Goal: Ask a question

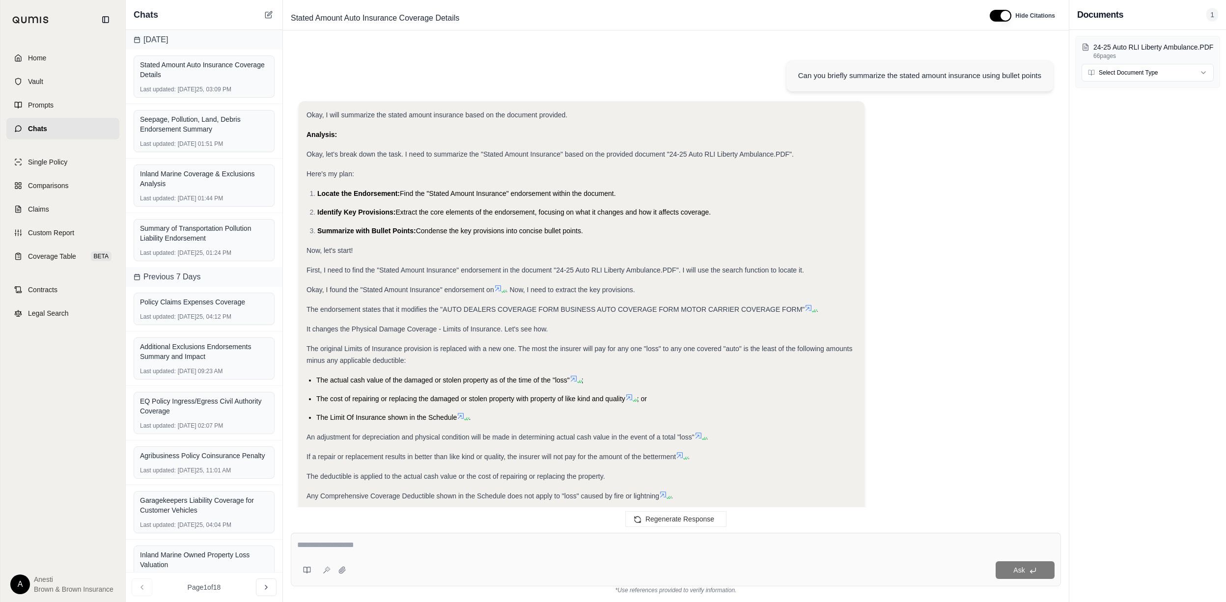
scroll to position [271, 0]
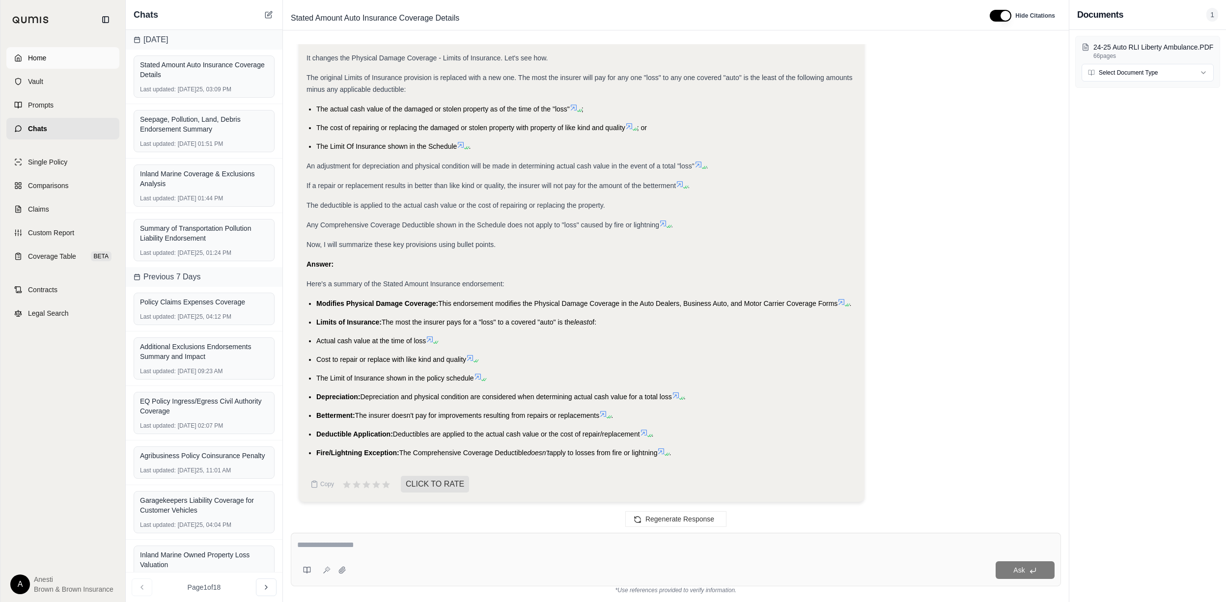
click at [93, 56] on link "Home" at bounding box center [62, 58] width 113 height 22
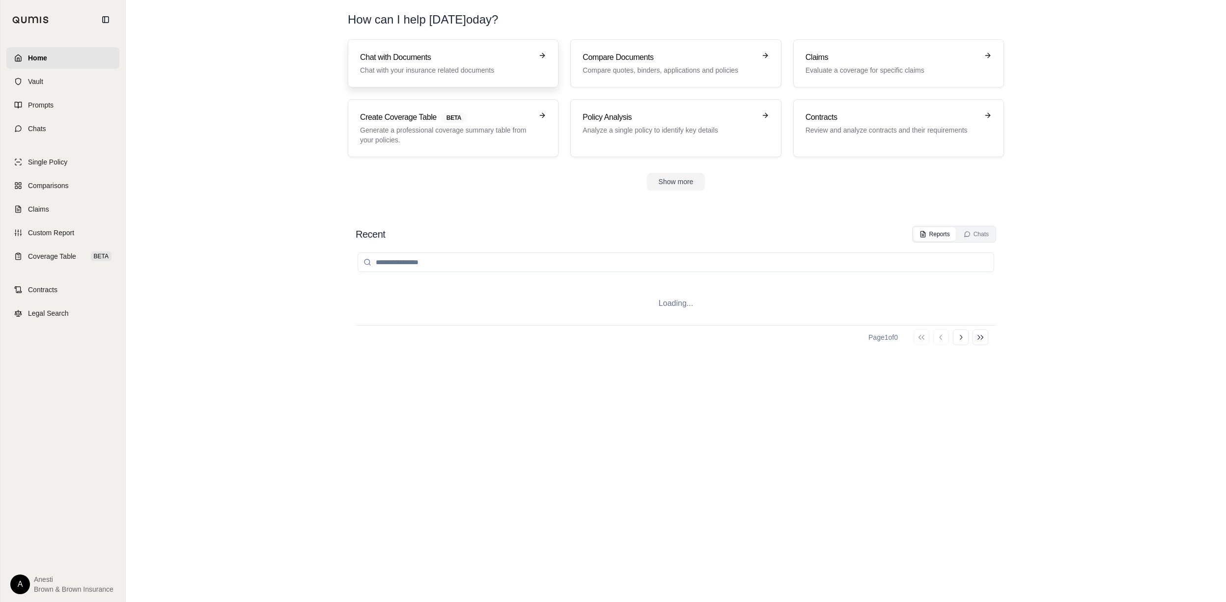
click at [426, 59] on h3 "Chat with Documents" at bounding box center [446, 58] width 172 height 12
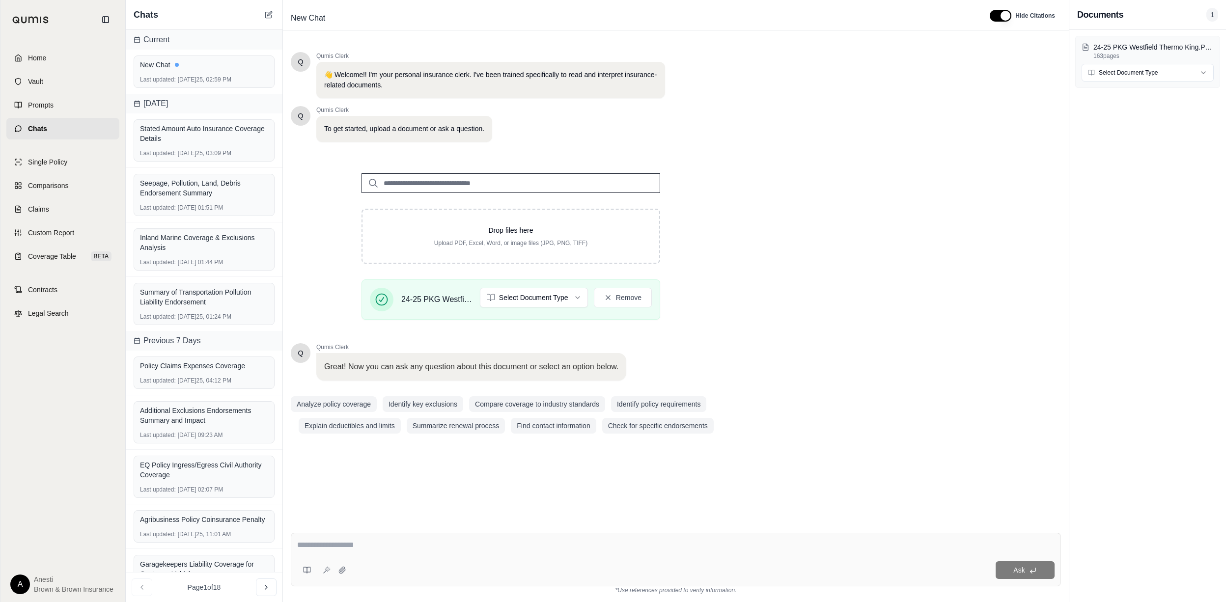
click at [391, 553] on div at bounding box center [675, 546] width 757 height 15
click at [374, 547] on textarea at bounding box center [675, 545] width 757 height 12
type textarea "**********"
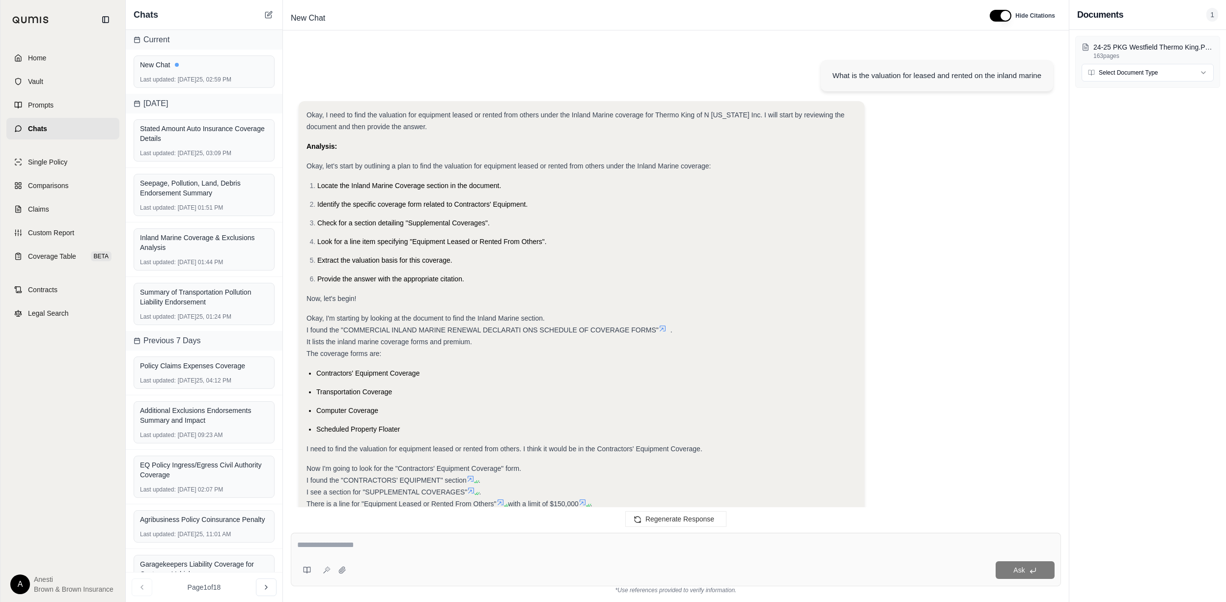
scroll to position [196, 0]
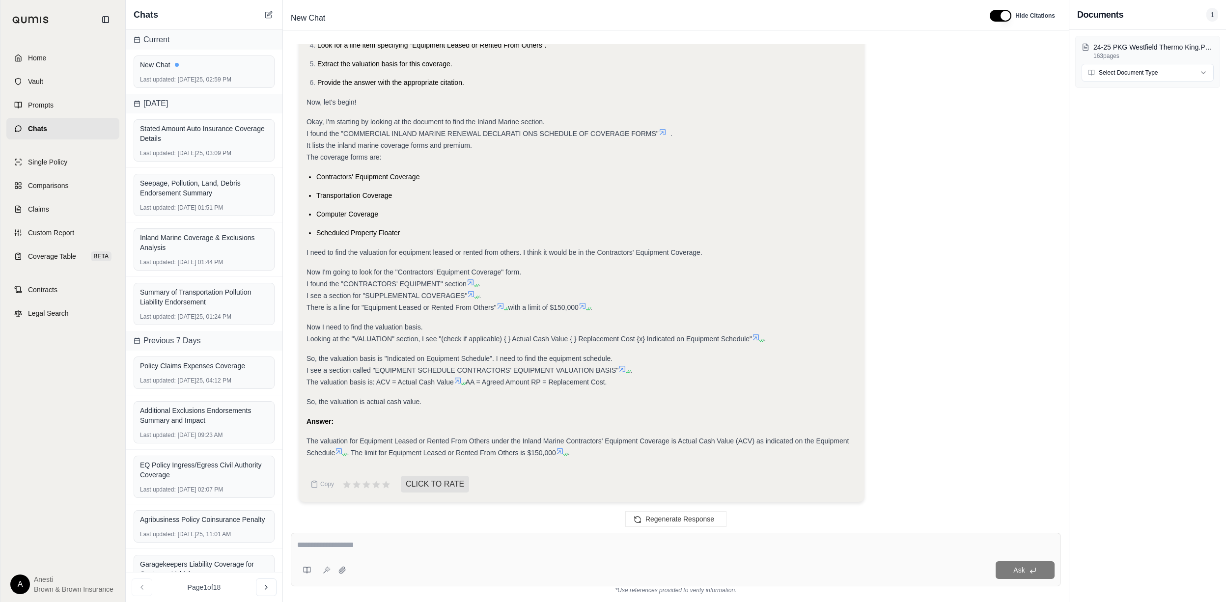
click at [342, 452] on icon at bounding box center [339, 451] width 8 height 8
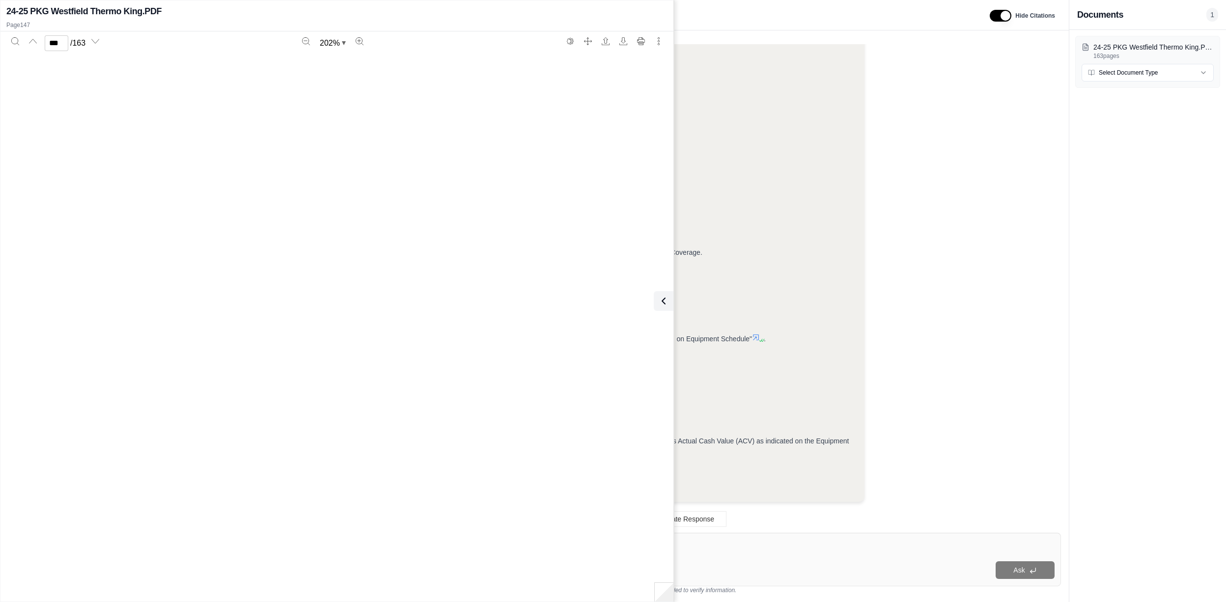
scroll to position [114740, 0]
type input "***"
drag, startPoint x: 325, startPoint y: 475, endPoint x: 251, endPoint y: 480, distance: 74.8
click at [251, 480] on div "POLICY NUMBER: CMM 1818155 POLICY PERIOD: FROM [DATE] TO [DATE] EQUIPMENT SCHED…" at bounding box center [336, 184] width 643 height 786
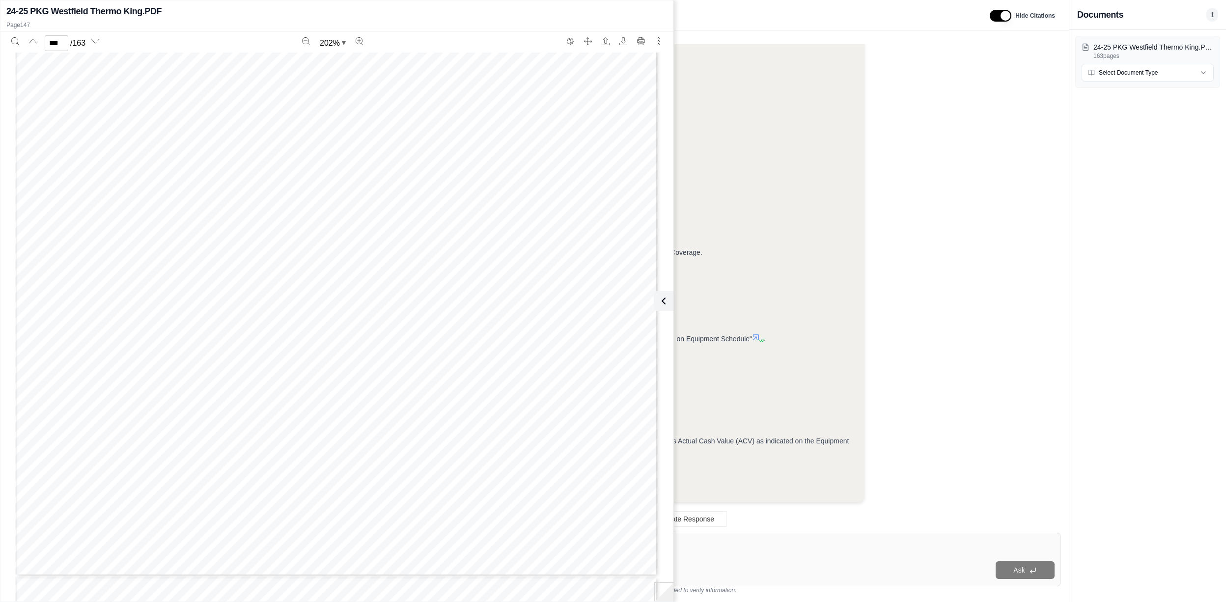
click at [633, 398] on div "POLICY NUMBER: CMM 1818155 POLICY PERIOD: FROM [DATE] TO [DATE] EQUIPMENT SCHED…" at bounding box center [336, 184] width 643 height 786
drag, startPoint x: 255, startPoint y: 150, endPoint x: 431, endPoint y: 151, distance: 175.9
click at [431, 151] on span "CONTRACTORS' EQUIPMENT" at bounding box center [345, 146] width 199 height 16
drag, startPoint x: 431, startPoint y: 151, endPoint x: 456, endPoint y: 176, distance: 35.1
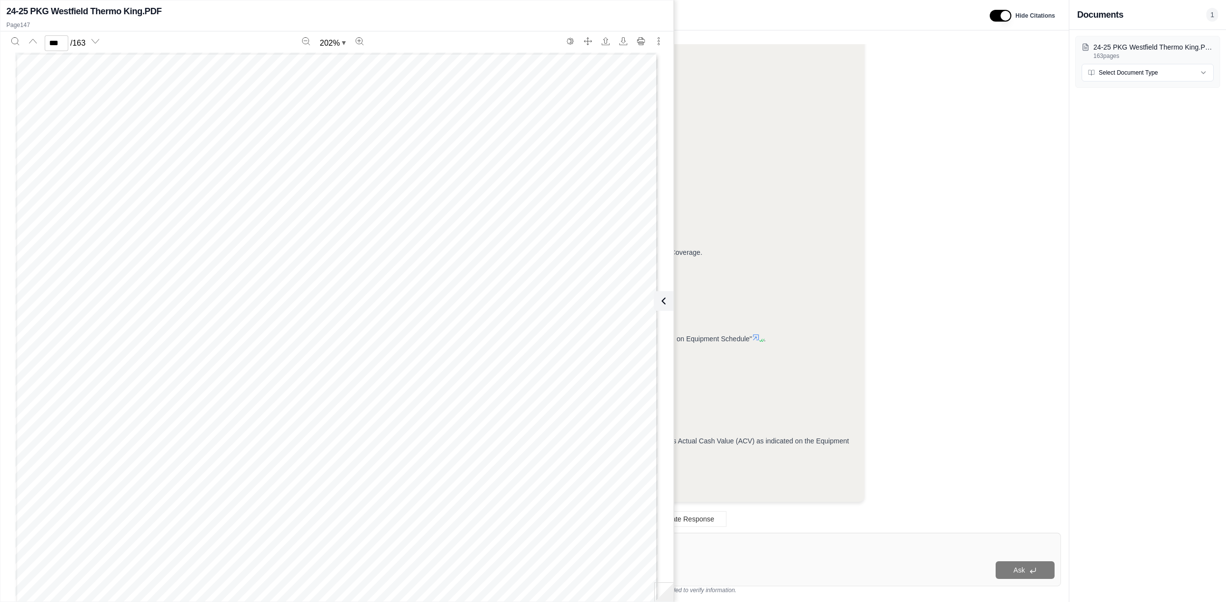
click at [456, 176] on div "POLICY NUMBER: CMM 1818155 POLICY PERIOD: FROM [DATE] TO [DATE] EQUIPMENT SCHED…" at bounding box center [336, 446] width 643 height 786
click at [667, 302] on icon at bounding box center [662, 301] width 12 height 12
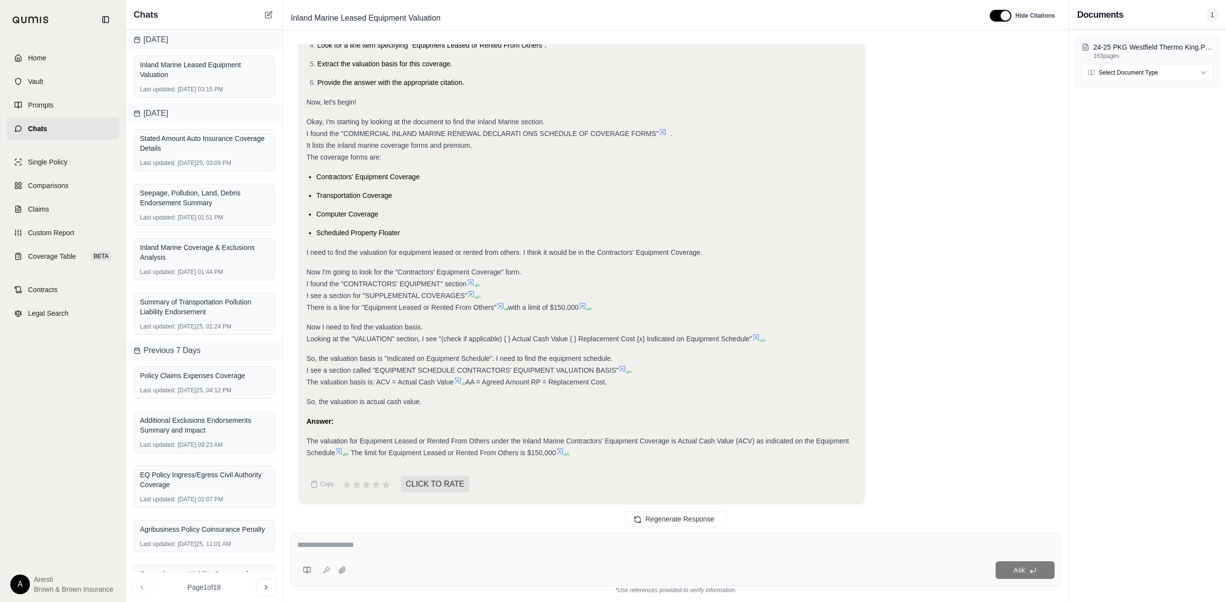
click at [564, 449] on icon at bounding box center [560, 451] width 8 height 8
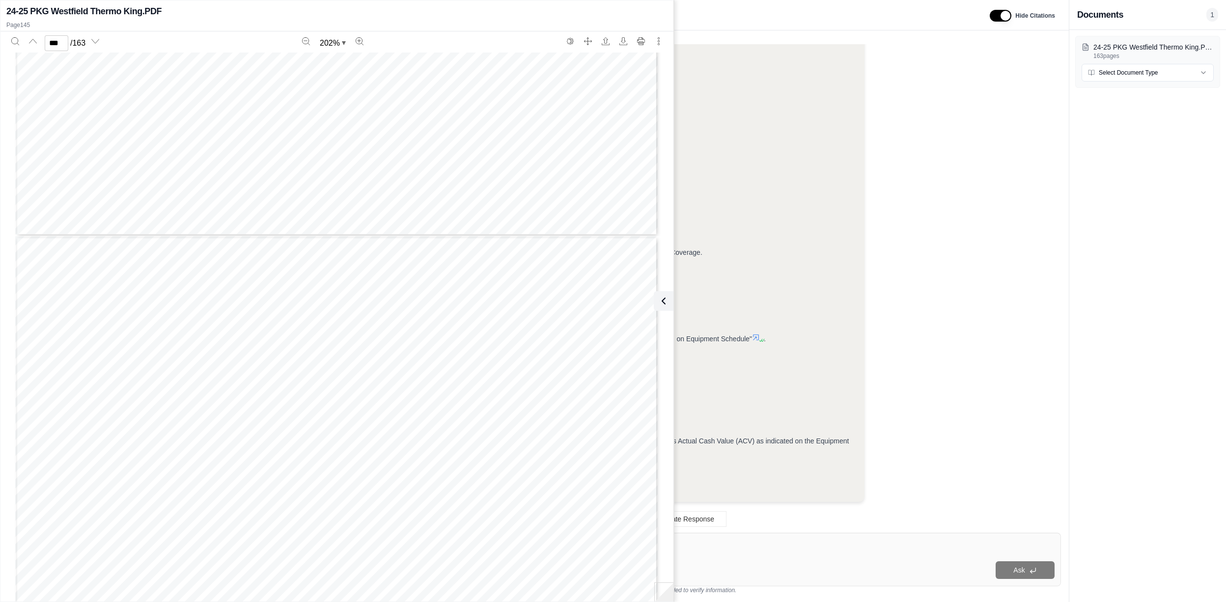
scroll to position [119235, 0]
type input "***"
click at [663, 305] on icon at bounding box center [662, 301] width 12 height 12
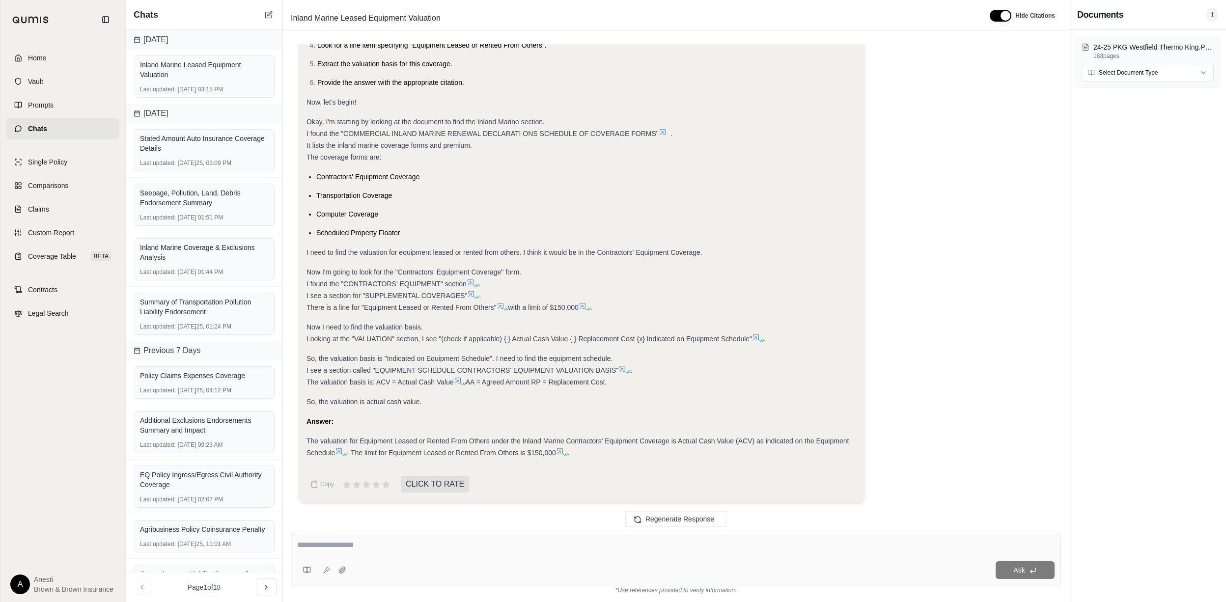
click at [475, 541] on textarea at bounding box center [675, 545] width 757 height 12
type textarea "**********"
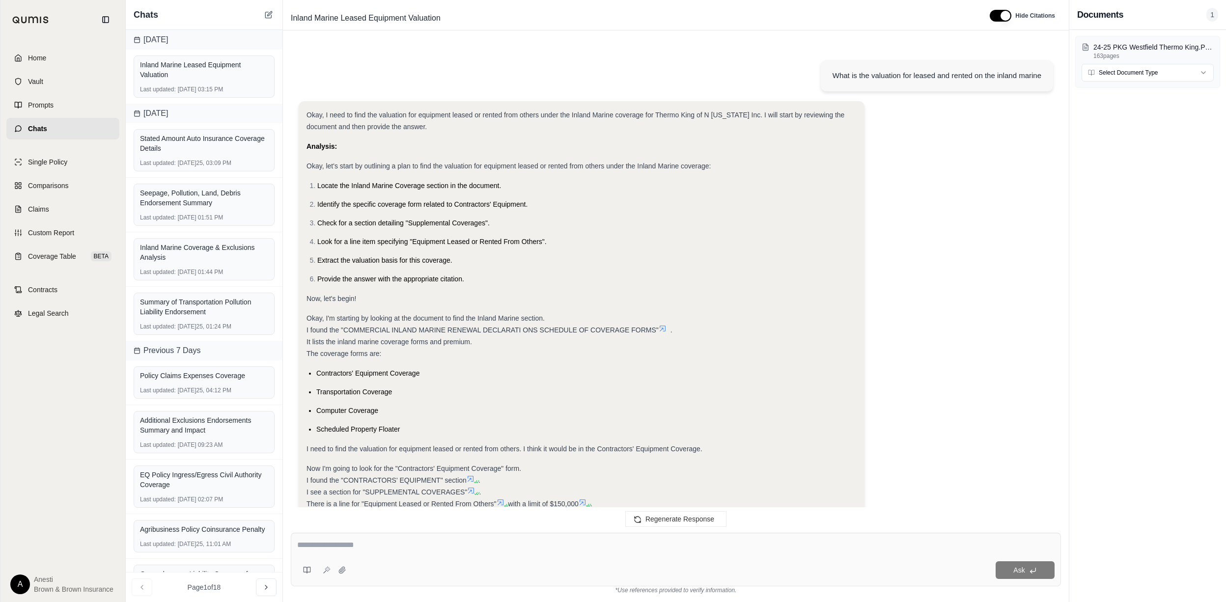
scroll to position [870, 0]
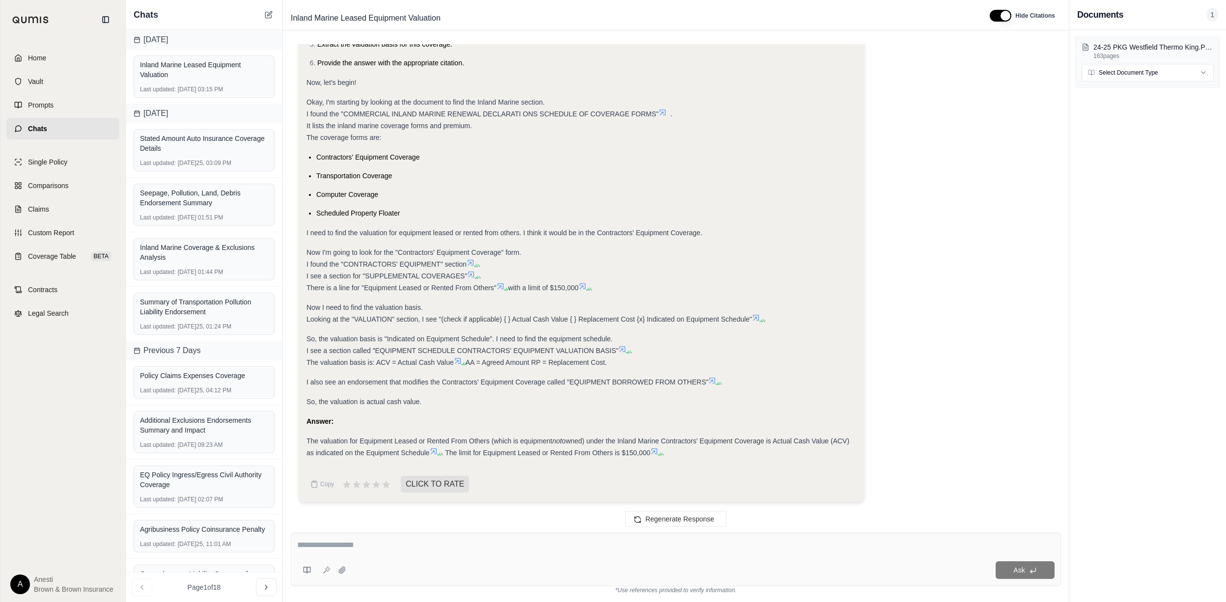
click at [655, 452] on icon at bounding box center [654, 451] width 8 height 8
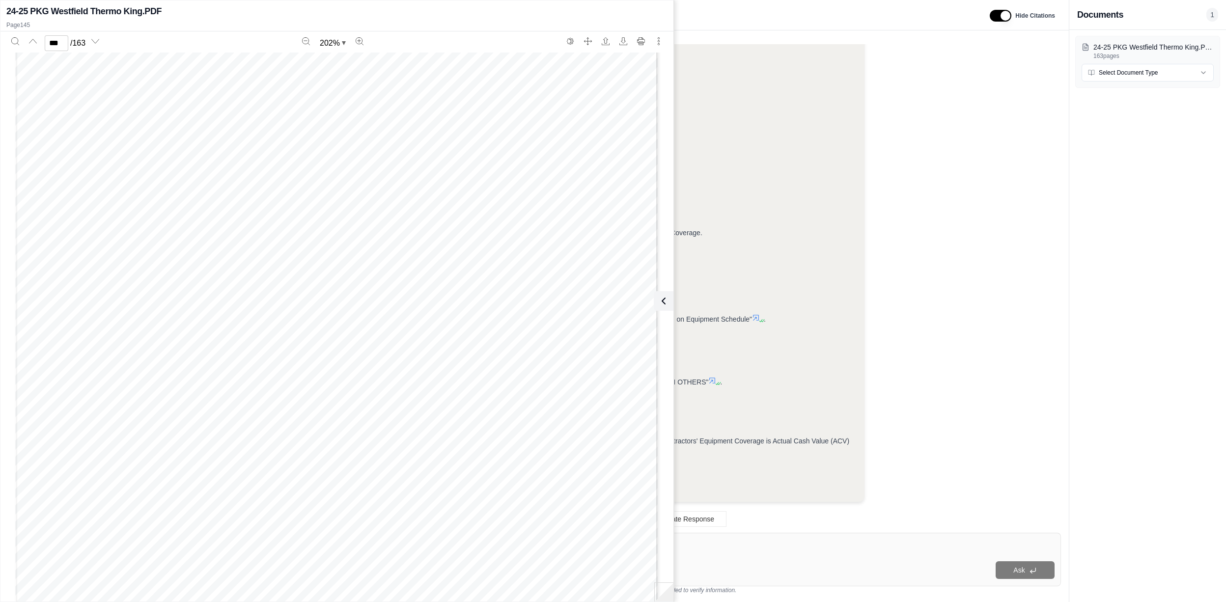
scroll to position [113233, 0]
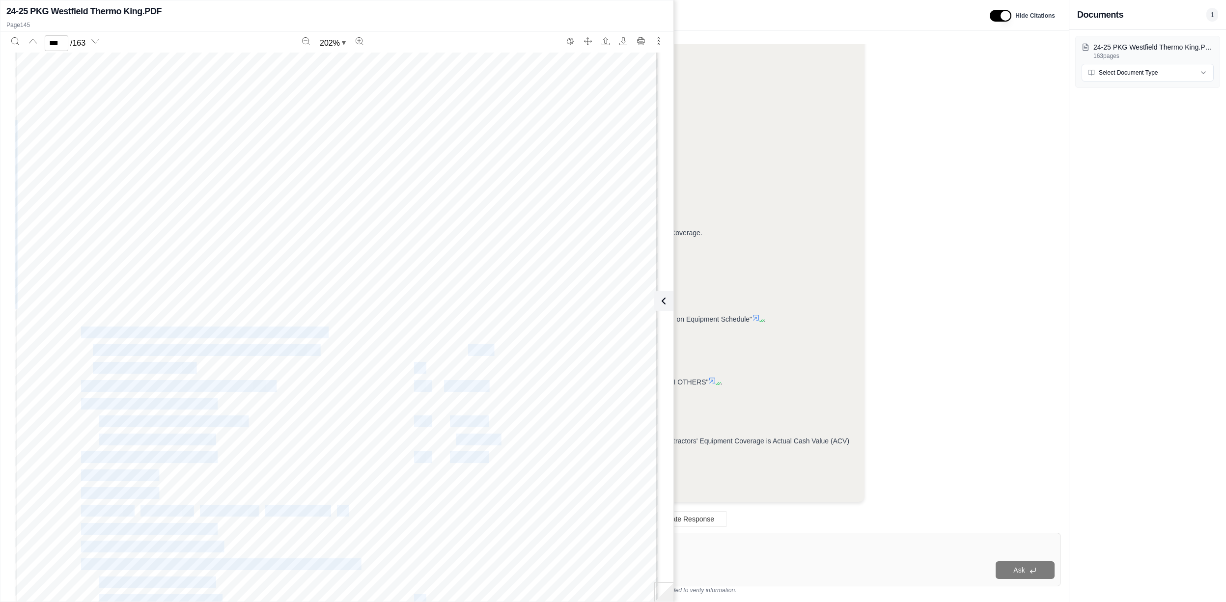
drag, startPoint x: 73, startPoint y: 314, endPoint x: 474, endPoint y: 312, distance: 400.8
click at [474, 312] on div "POLICY NUMBER: CMM 1818155 POLICY PERIOD: FROM [DATE] TO [DATE] SCHEDULE OF COV…" at bounding box center [336, 380] width 643 height 786
click at [474, 312] on span "150,000" at bounding box center [461, 314] width 46 height 10
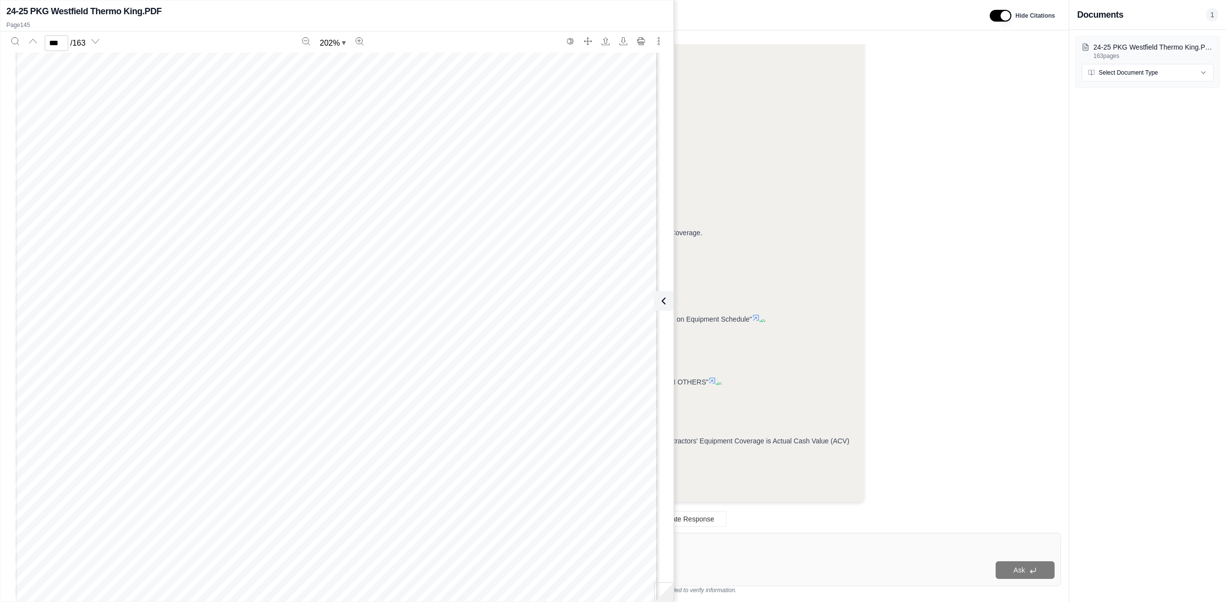
click at [460, 317] on span "150,000" at bounding box center [461, 314] width 46 height 10
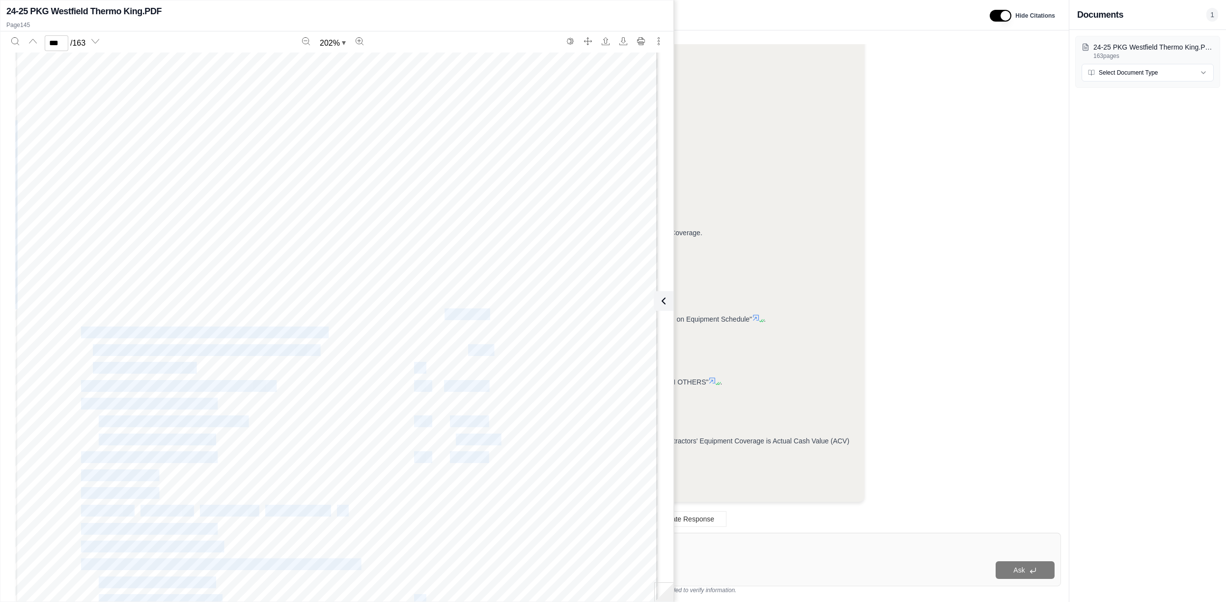
drag, startPoint x: 74, startPoint y: 314, endPoint x: 442, endPoint y: 313, distance: 368.4
click at [442, 313] on div "POLICY NUMBER: CMM 1818155 POLICY PERIOD: FROM [DATE] TO [DATE] SCHEDULE OF COV…" at bounding box center [336, 380] width 643 height 786
click at [445, 313] on span "150,000" at bounding box center [461, 314] width 46 height 10
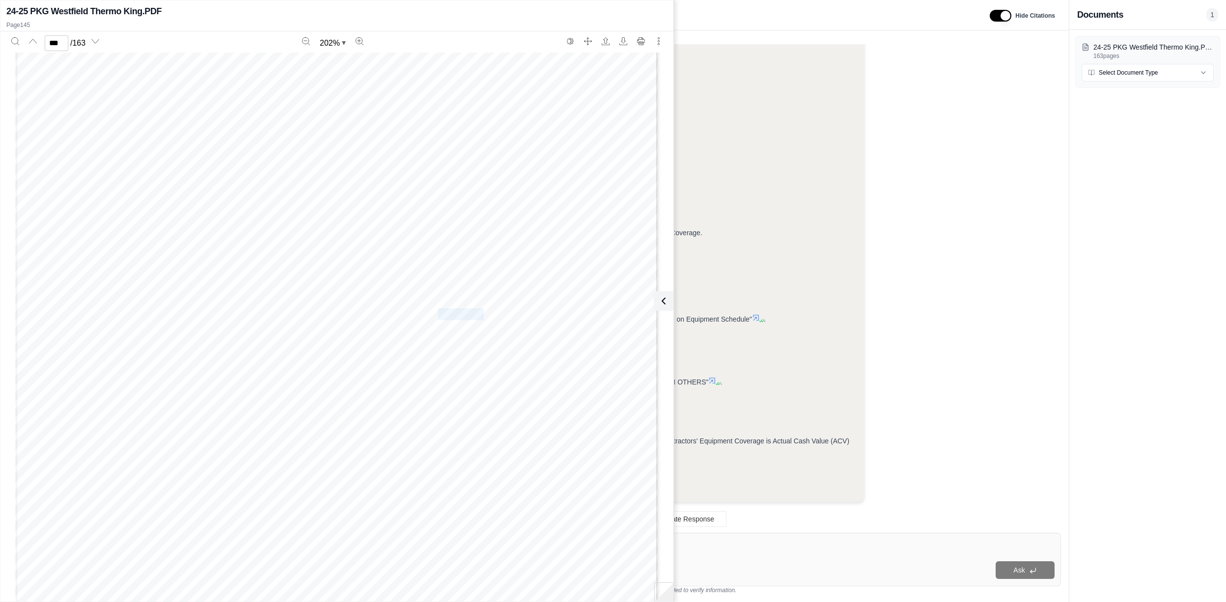
click at [445, 313] on span "150,000" at bounding box center [461, 314] width 46 height 10
type input "***"
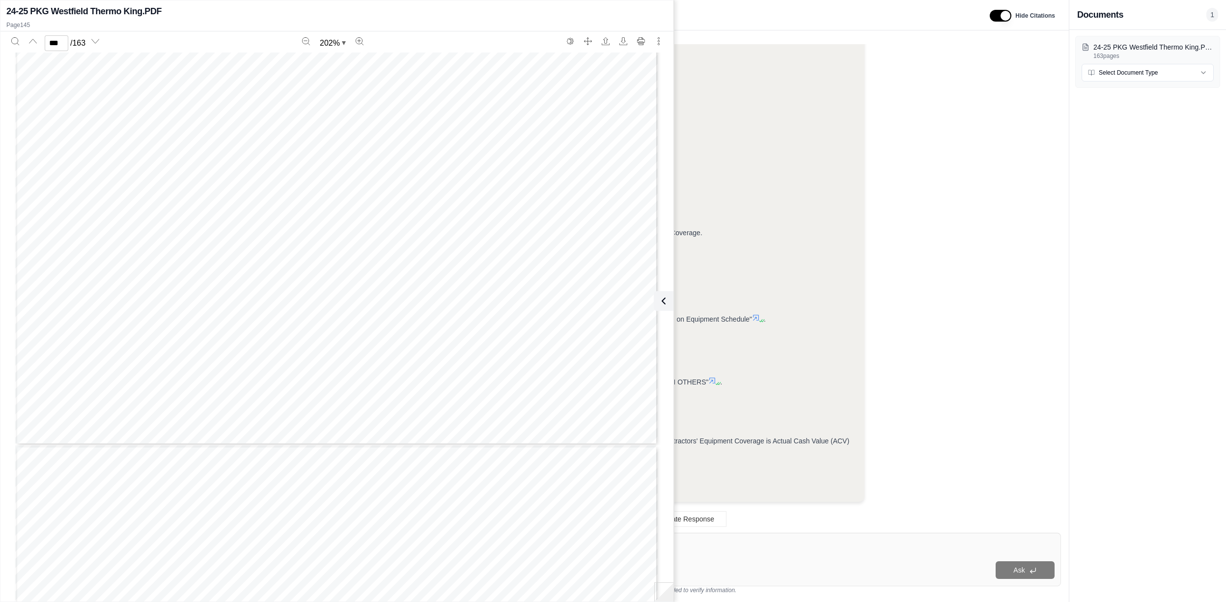
click at [666, 301] on icon at bounding box center [664, 301] width 12 height 12
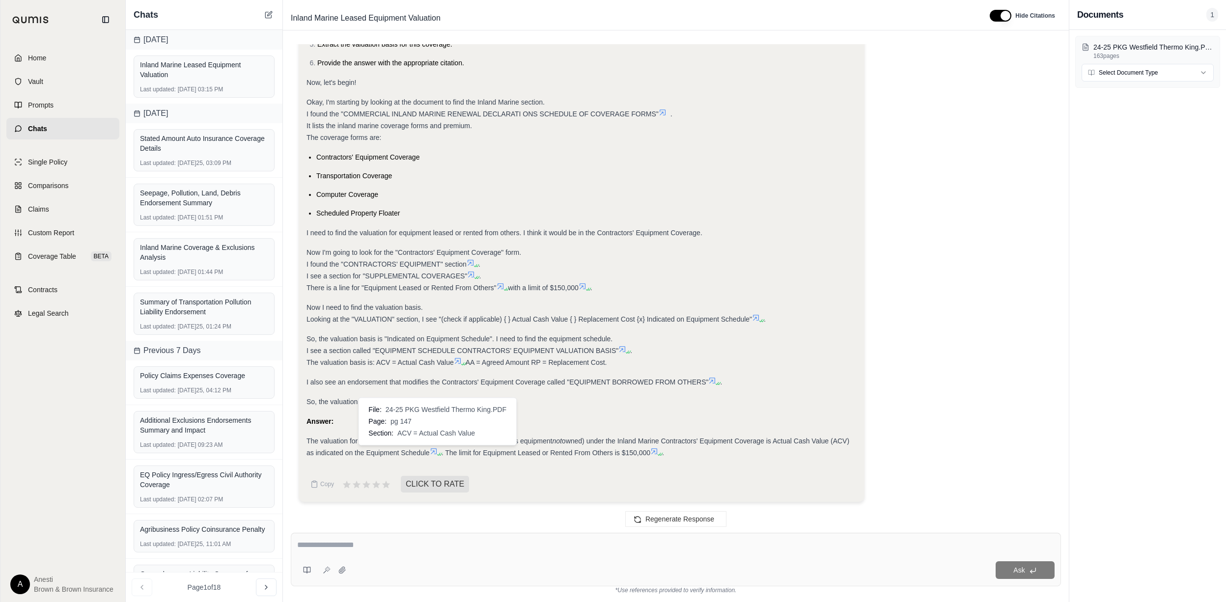
click at [435, 448] on icon at bounding box center [434, 451] width 8 height 8
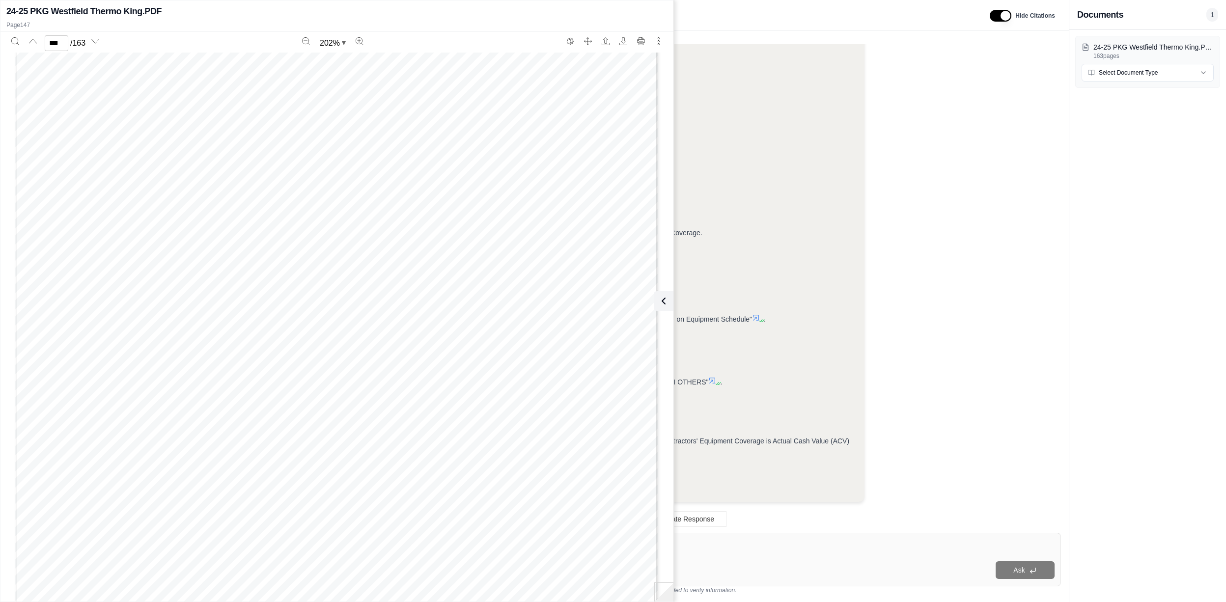
scroll to position [120244, 0]
type input "***"
click at [669, 308] on button at bounding box center [662, 301] width 20 height 20
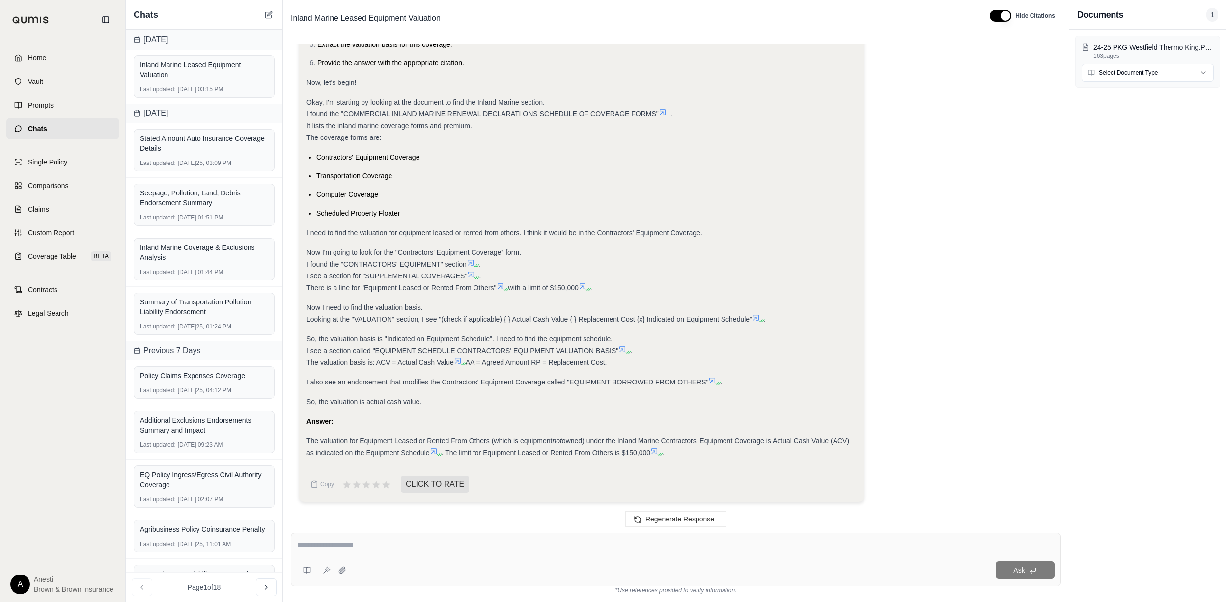
click at [364, 539] on textarea at bounding box center [675, 545] width 757 height 12
type textarea "**********"
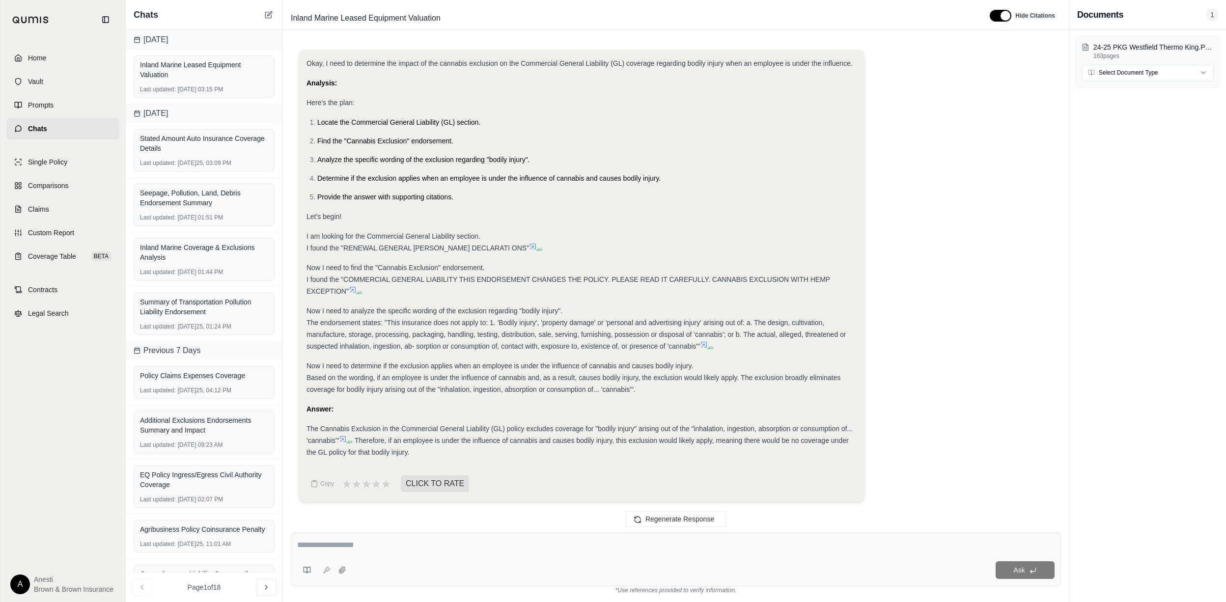
scroll to position [1391, 0]
drag, startPoint x: 509, startPoint y: 427, endPoint x: 794, endPoint y: 423, distance: 285.4
click at [794, 423] on div "The Cannabis Exclusion in the Commercial General Liability (GL) policy excludes…" at bounding box center [582, 440] width 550 height 35
click at [392, 447] on div "The Cannabis Exclusion in the Commercial General Liability (GL) policy excludes…" at bounding box center [582, 440] width 550 height 35
drag, startPoint x: 501, startPoint y: 439, endPoint x: 819, endPoint y: 444, distance: 318.3
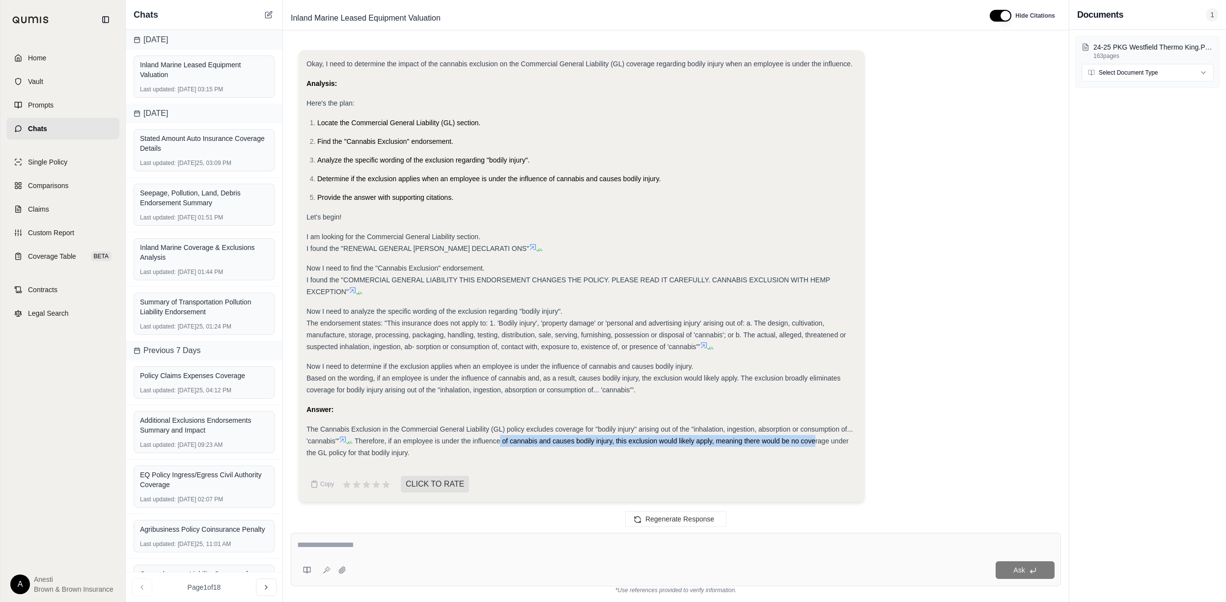
click at [819, 444] on span ". Therefore, if an employee is under the influence of cannabis and causes bodil…" at bounding box center [578, 447] width 542 height 20
drag, startPoint x: 819, startPoint y: 444, endPoint x: 755, endPoint y: 452, distance: 64.3
click at [755, 452] on div "The Cannabis Exclusion in the Commercial General Liability (GL) policy excludes…" at bounding box center [582, 440] width 550 height 35
click at [329, 552] on div at bounding box center [675, 546] width 757 height 15
click at [329, 551] on textarea at bounding box center [675, 545] width 757 height 12
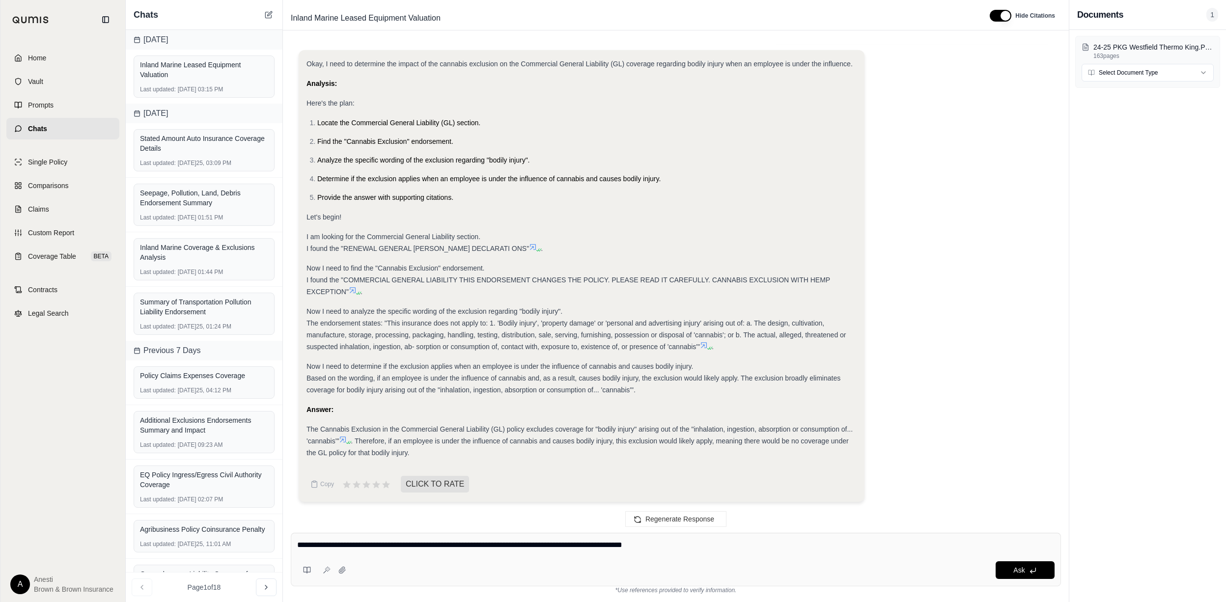
type textarea "**********"
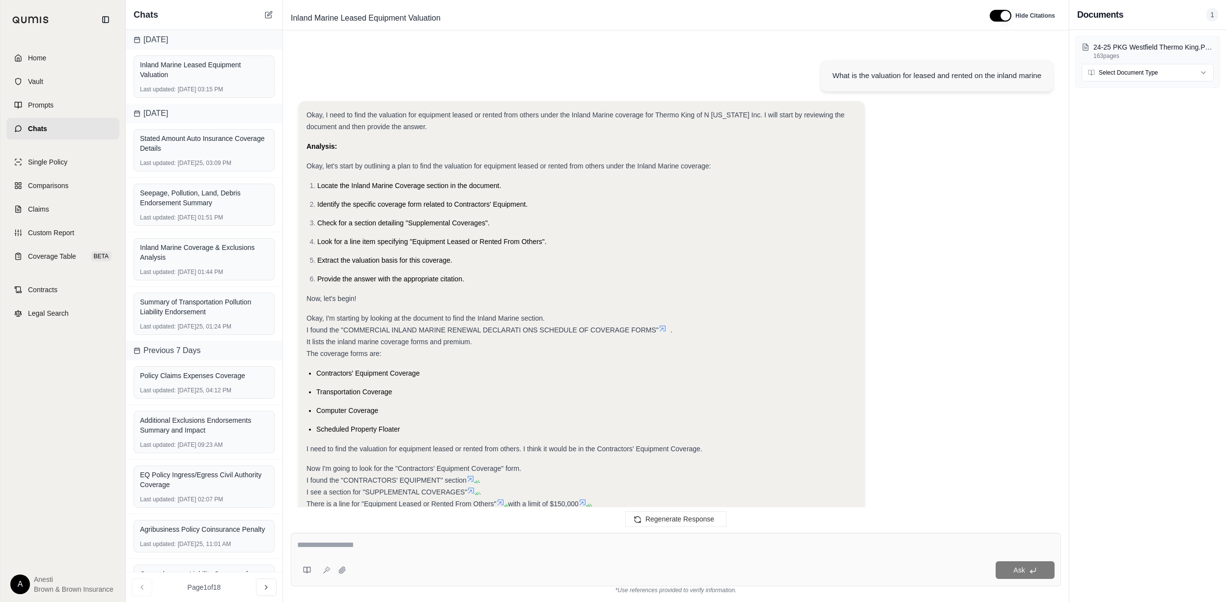
scroll to position [1986, 0]
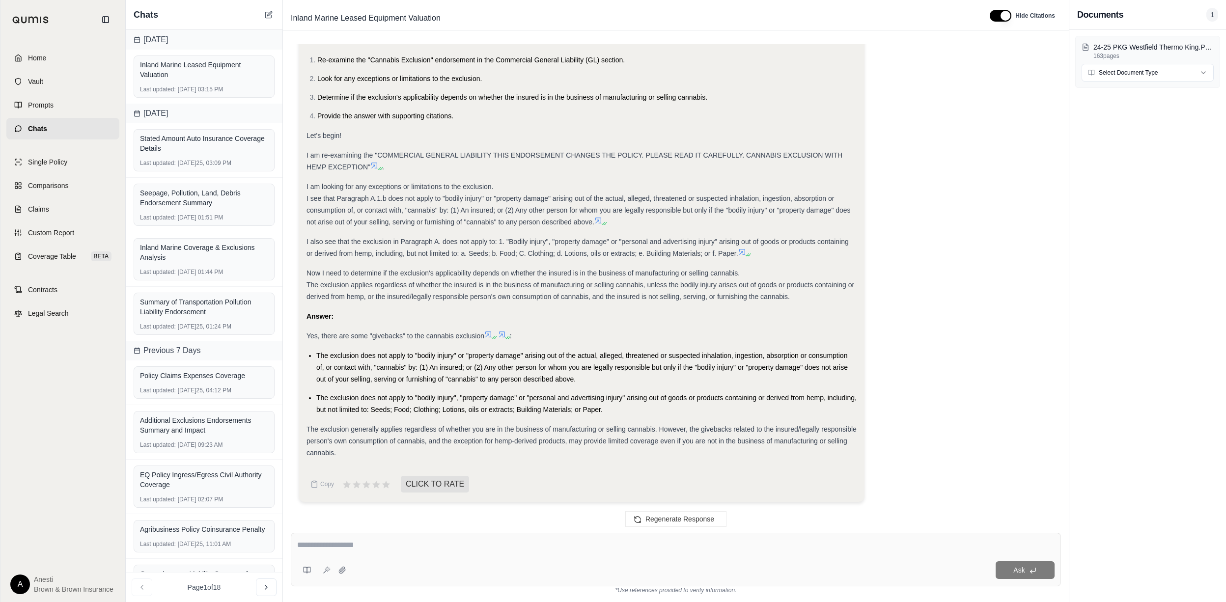
click at [446, 537] on div "Ask" at bounding box center [676, 560] width 770 height 54
type textarea "**********"
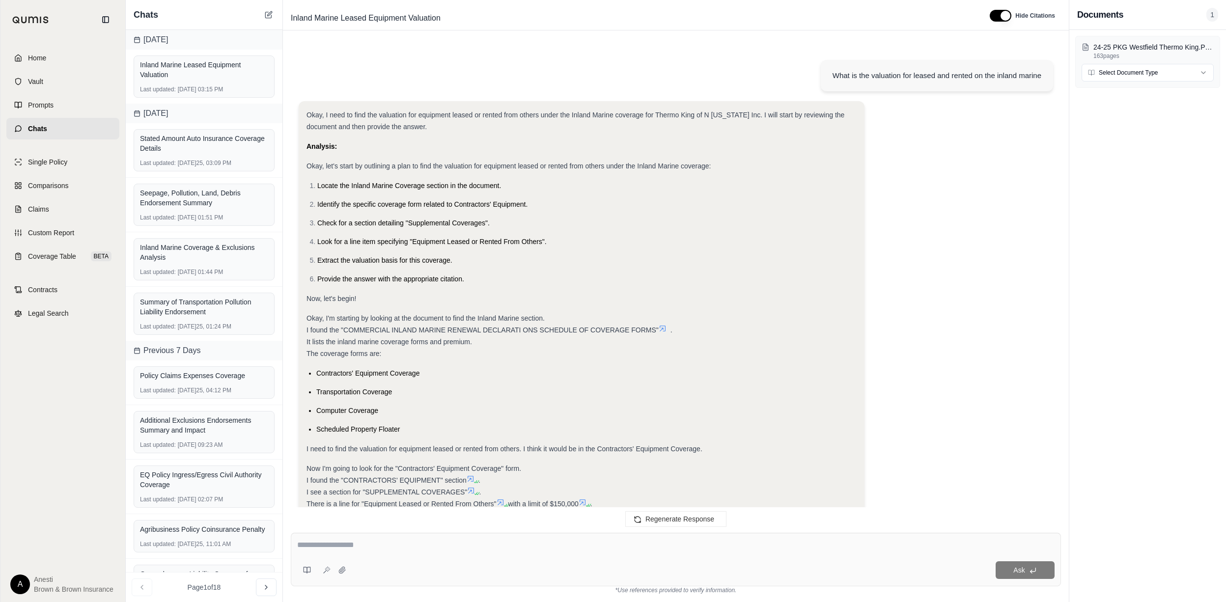
scroll to position [2539, 0]
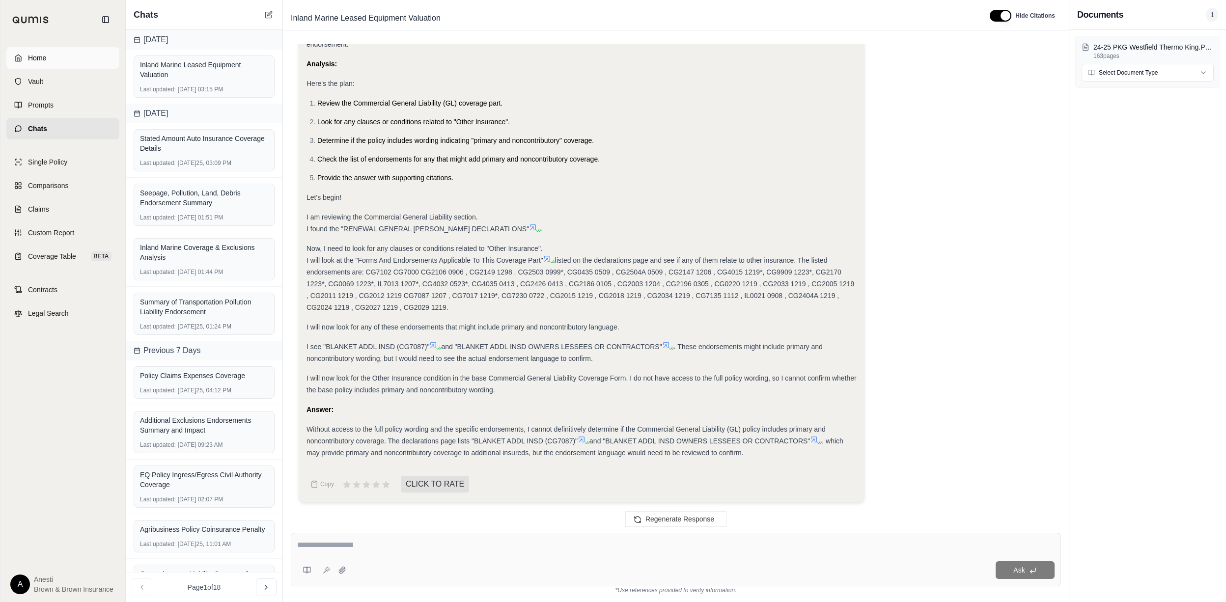
click at [84, 60] on link "Home" at bounding box center [62, 58] width 113 height 22
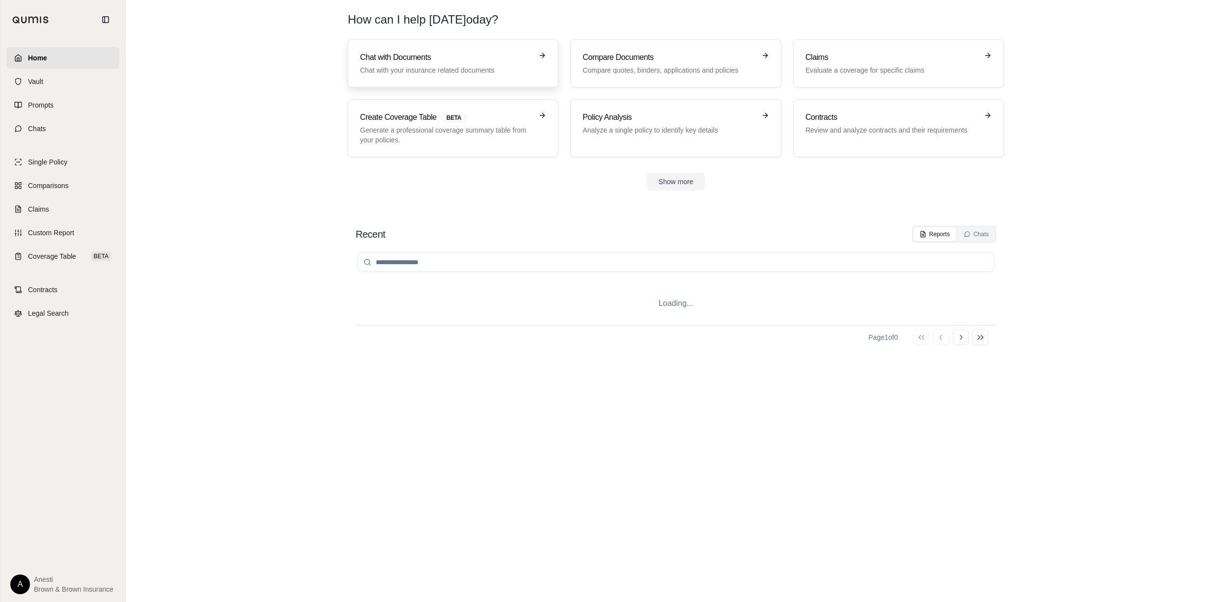
click at [437, 65] on div "Chat with Documents Chat with your insurance related documents" at bounding box center [446, 64] width 172 height 24
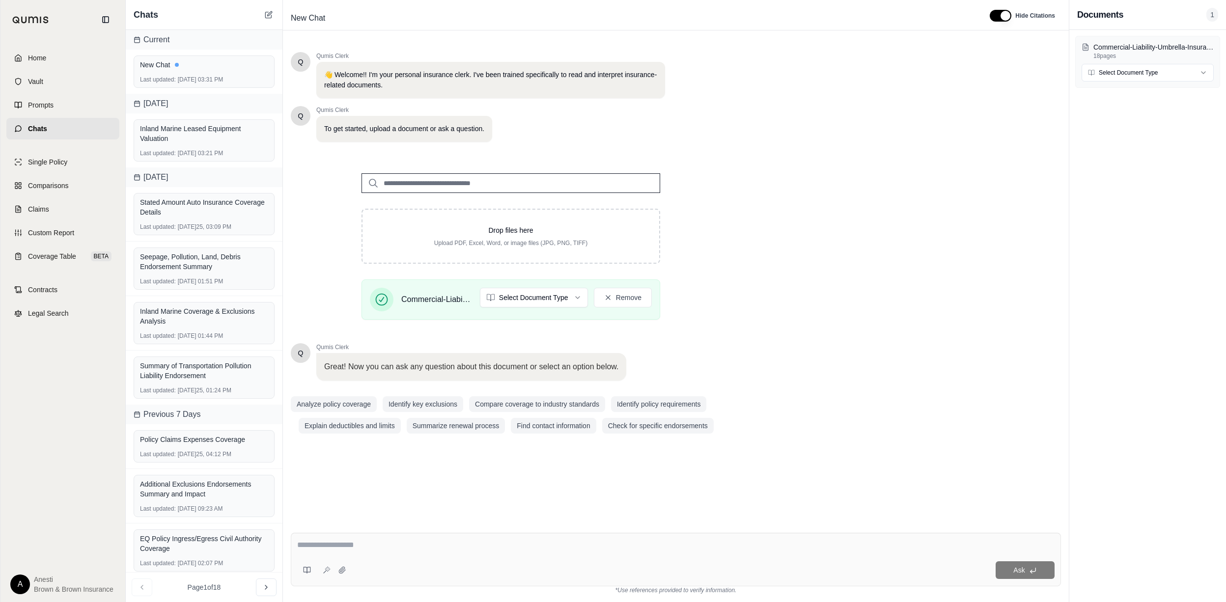
click at [319, 539] on textarea at bounding box center [675, 545] width 757 height 12
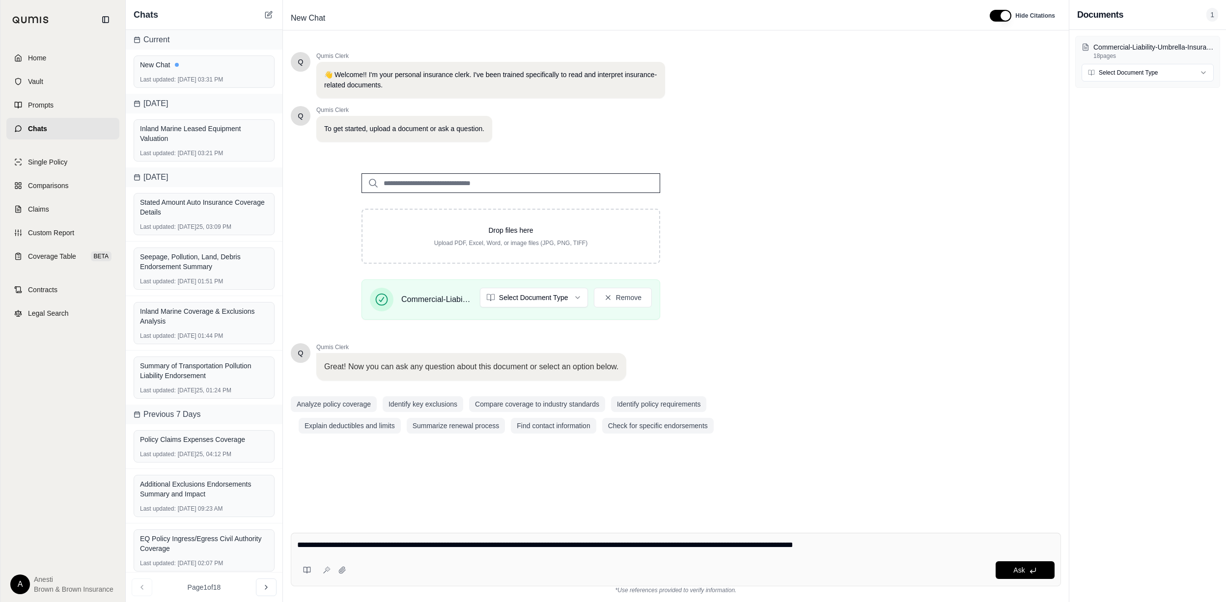
click at [918, 539] on div "**********" at bounding box center [676, 560] width 770 height 54
paste textarea "**********"
type textarea "**********"
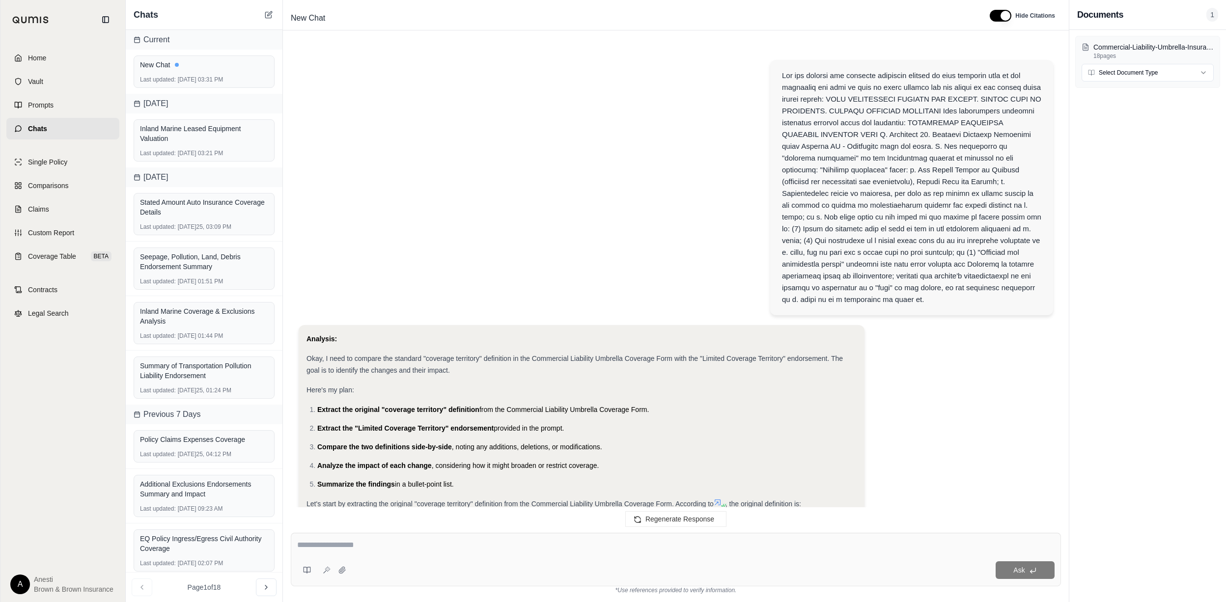
scroll to position [715, 0]
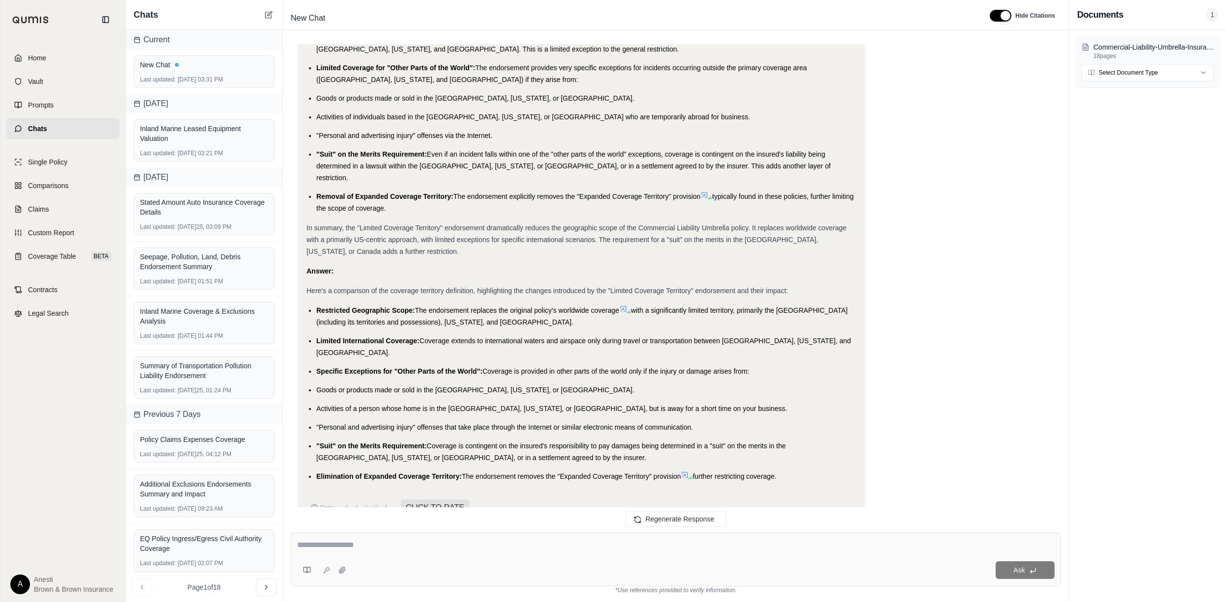
drag, startPoint x: 314, startPoint y: 285, endPoint x: 781, endPoint y: 457, distance: 497.1
click at [781, 457] on ul "Restricted Geographic Scope: The endorsement replaces the original policy's wor…" at bounding box center [582, 394] width 550 height 178
copy ul "Restricted Geographic Scope: The endorsement replaces the original policy's wor…"
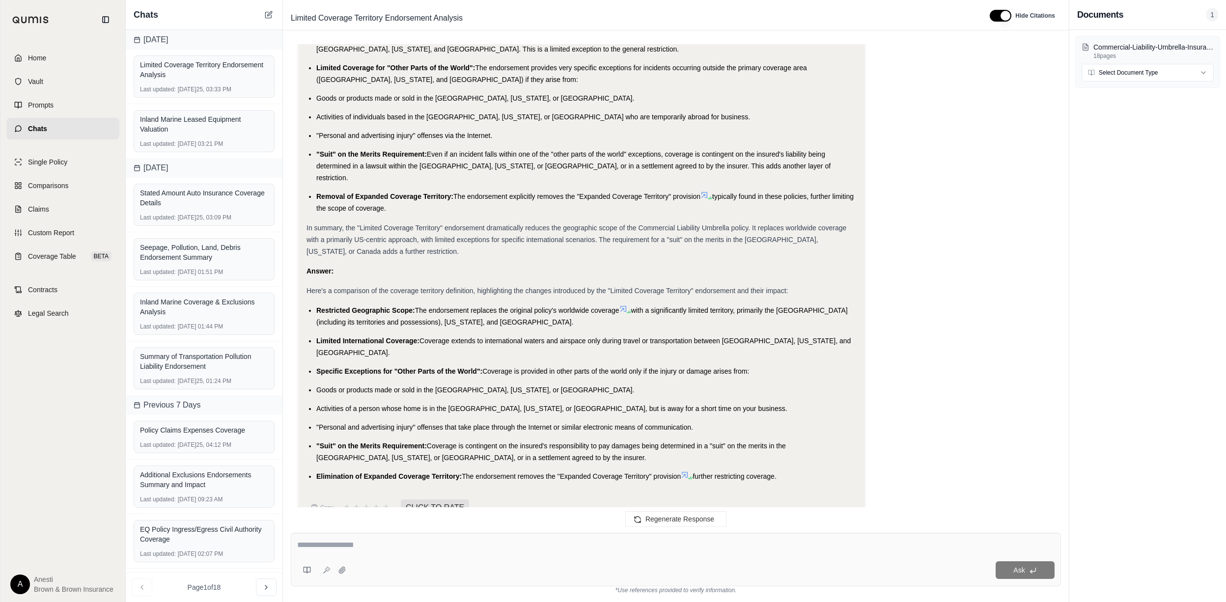
click at [921, 140] on div "Analysis: Okay, I need to compare the standard "coverage territory" definition …" at bounding box center [676, 71] width 755 height 923
